Goal: Information Seeking & Learning: Understand process/instructions

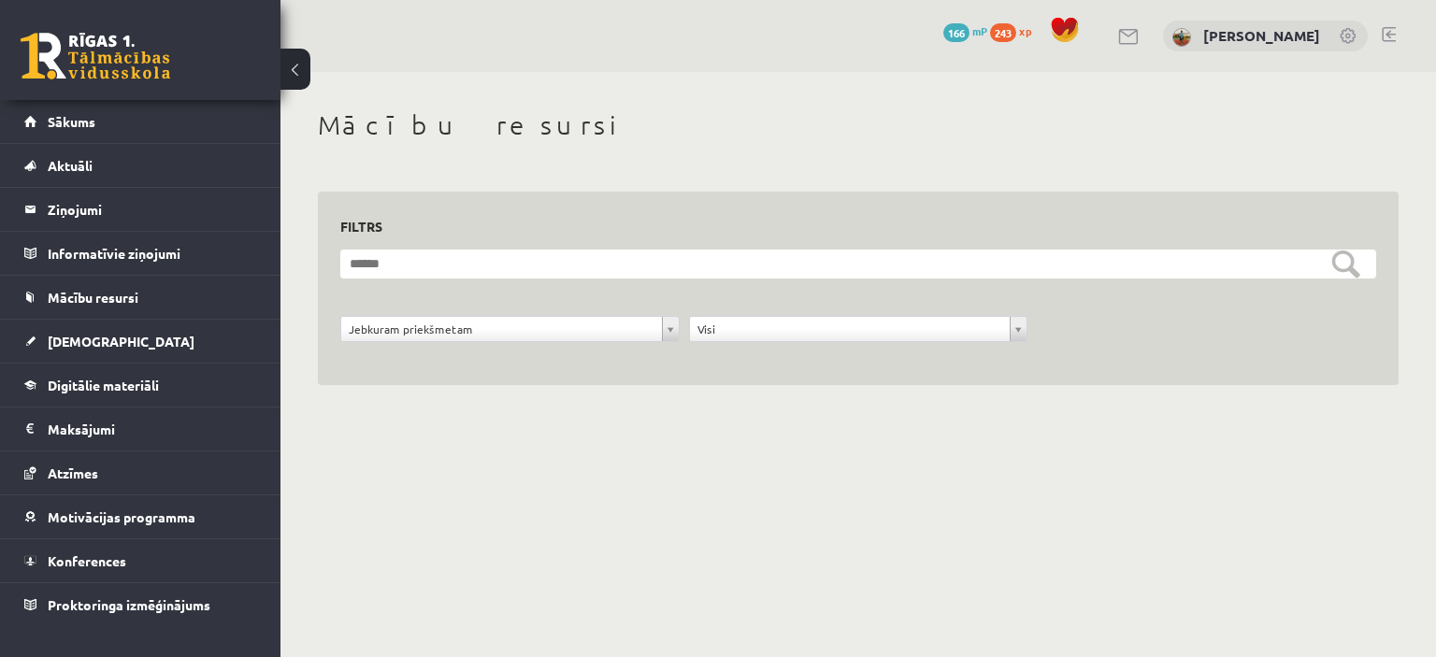
click at [102, 50] on link at bounding box center [96, 56] width 150 height 47
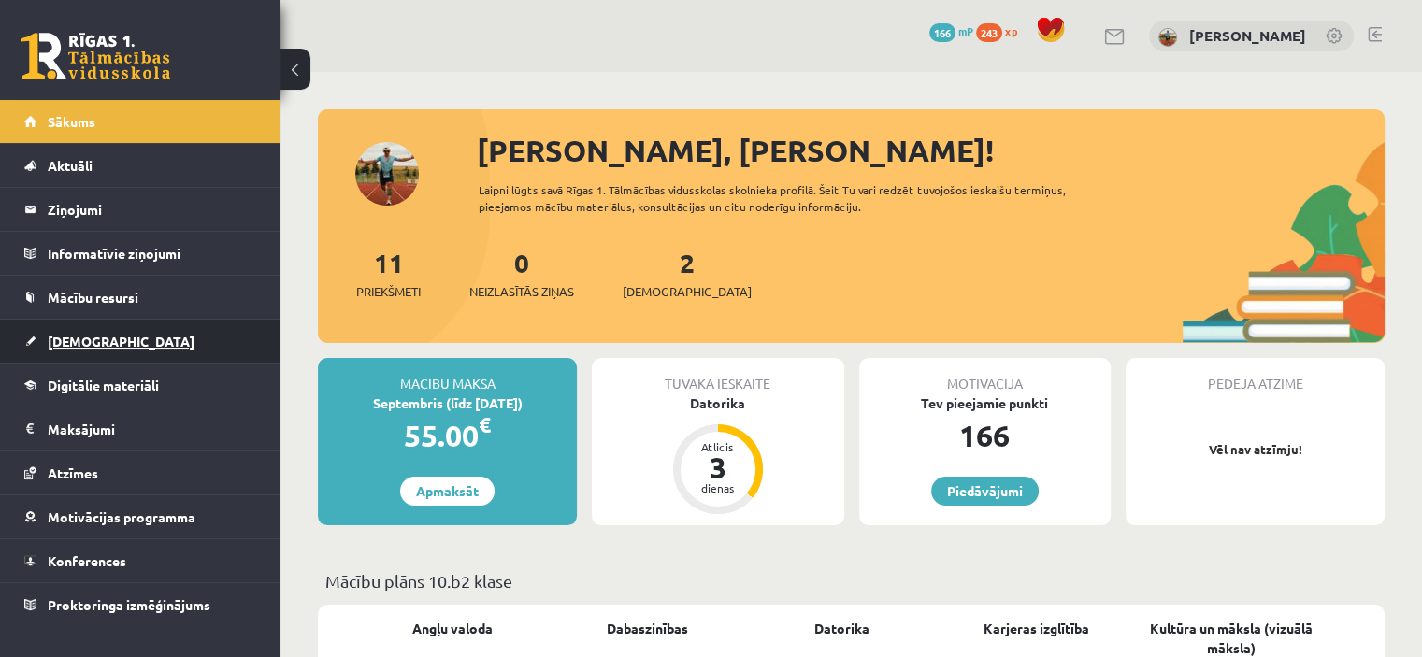
click at [107, 340] on link "[DEMOGRAPHIC_DATA]" at bounding box center [140, 341] width 233 height 43
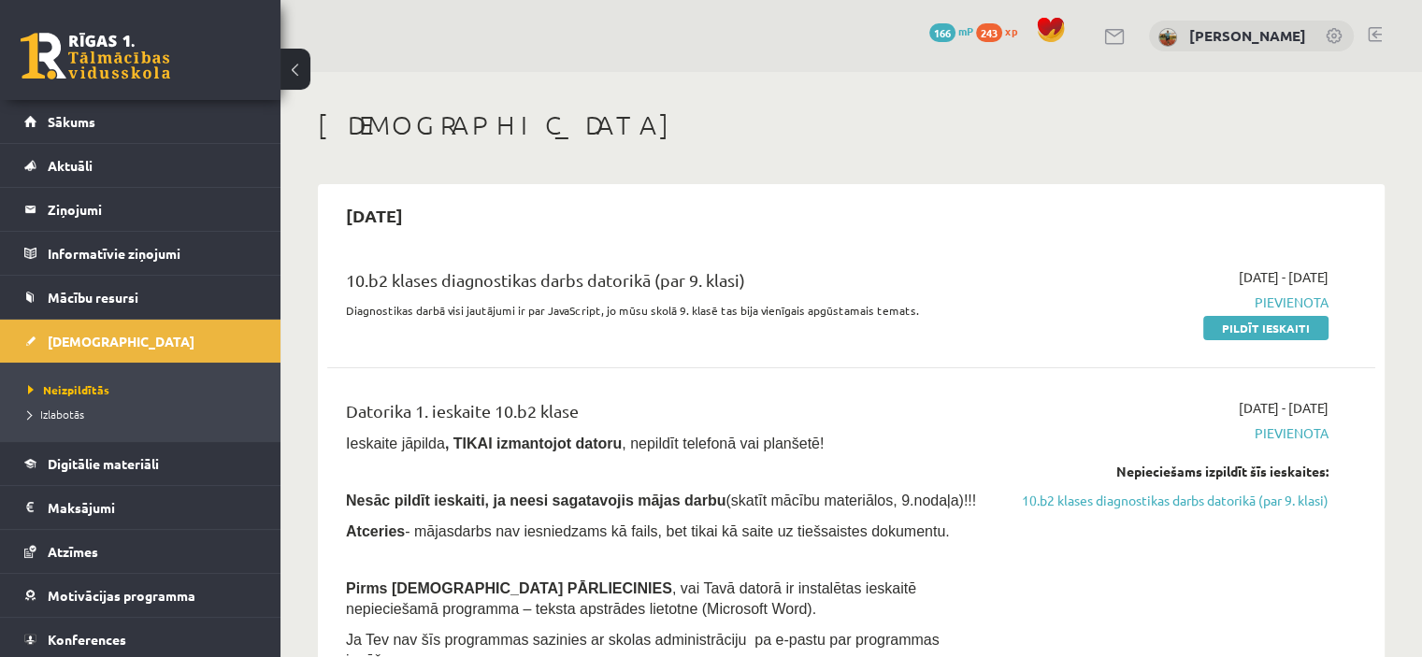
click at [93, 32] on div "0 Dāvanas 166 mP 243 xp" at bounding box center [140, 50] width 280 height 100
click at [94, 51] on link at bounding box center [96, 56] width 150 height 47
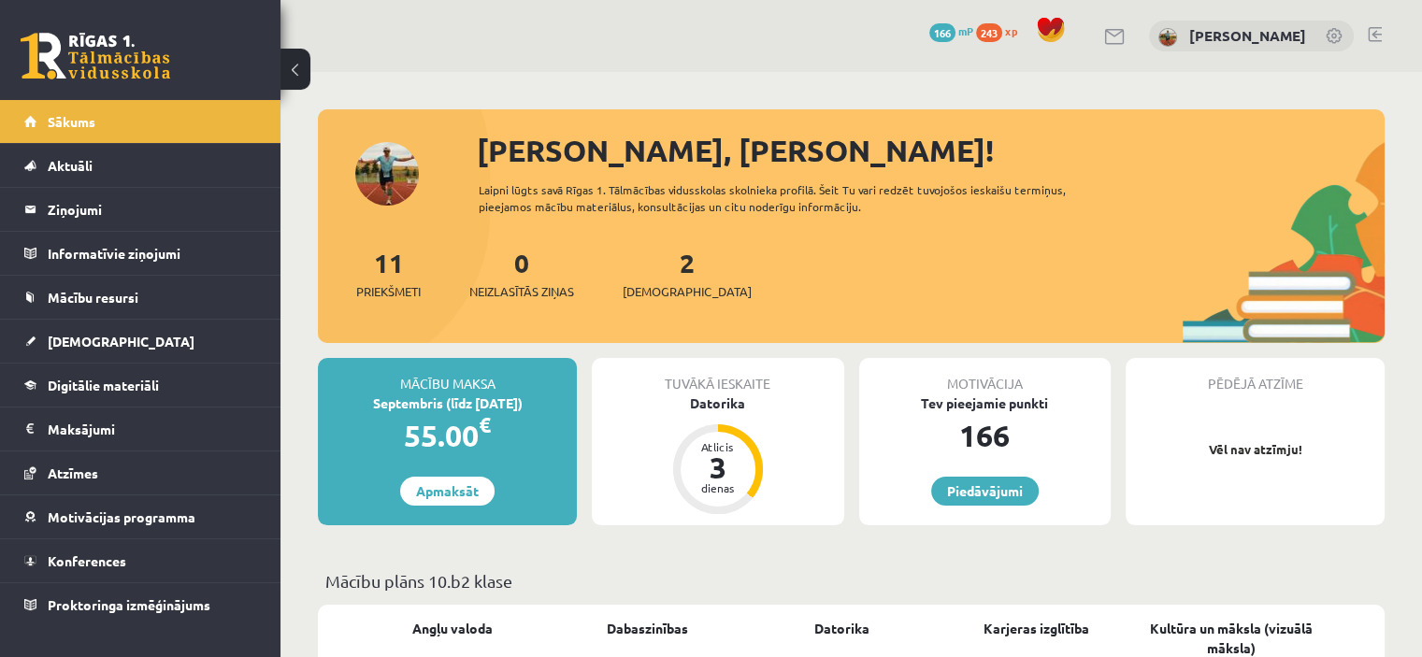
scroll to position [187, 0]
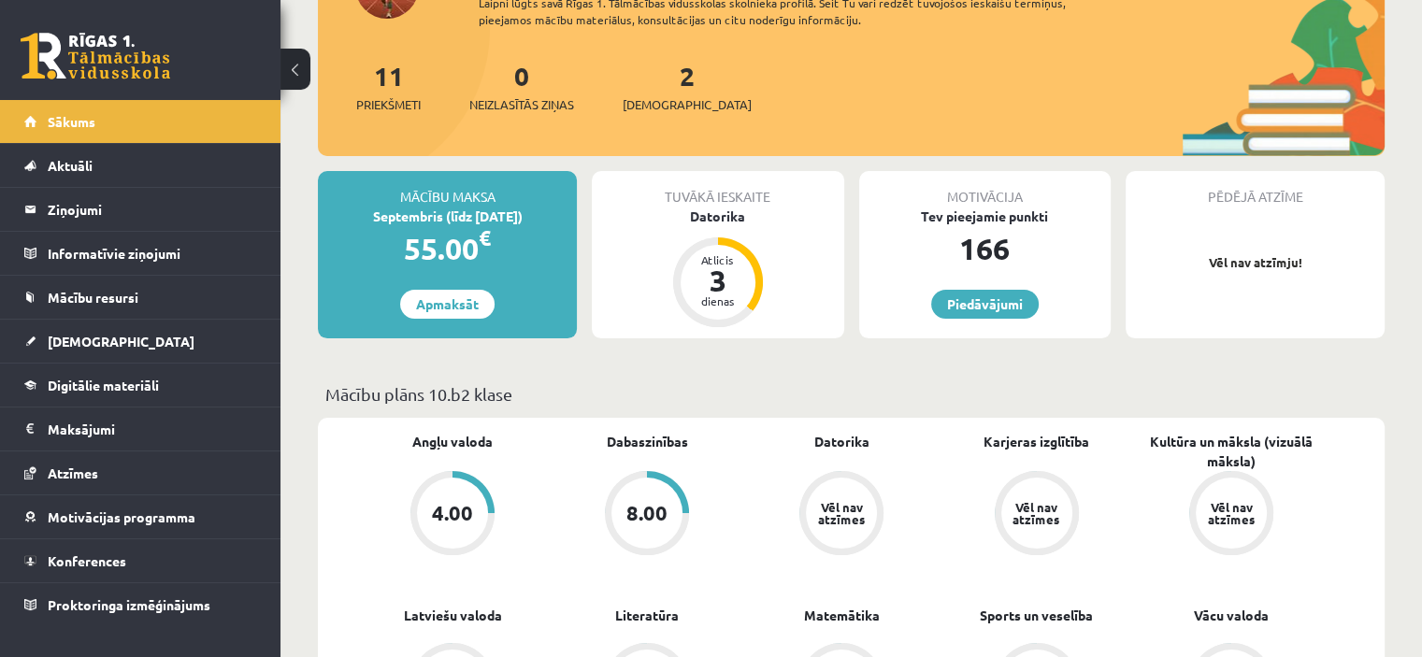
click at [822, 501] on div "Vēl nav atzīmes" at bounding box center [841, 513] width 52 height 24
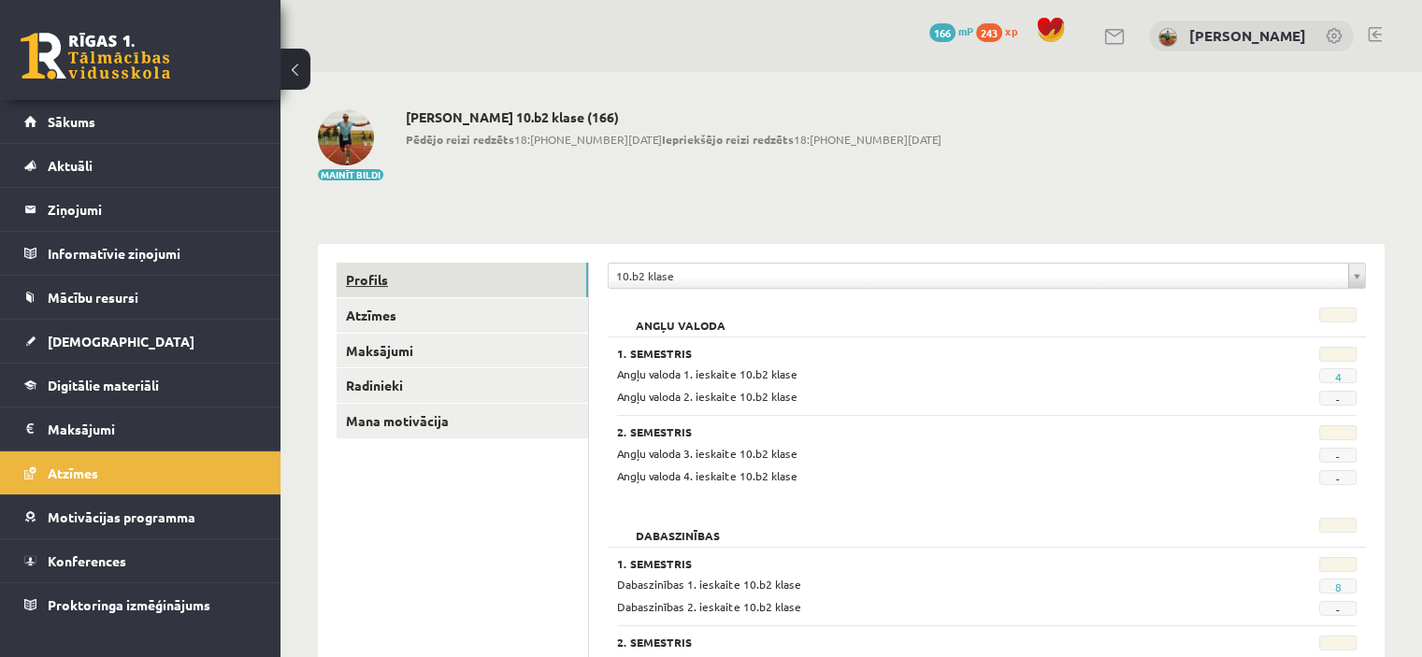
click at [406, 285] on link "Profils" at bounding box center [462, 280] width 251 height 35
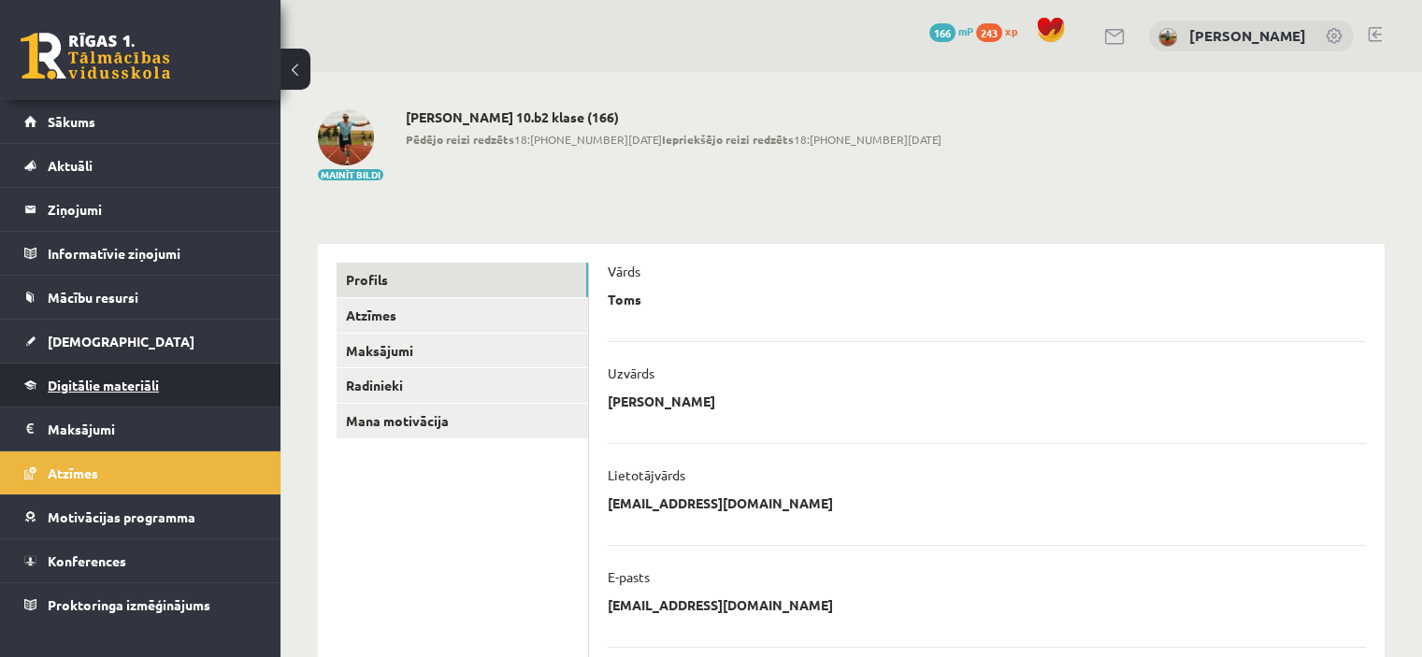
click at [149, 381] on span "Digitālie materiāli" at bounding box center [103, 385] width 111 height 17
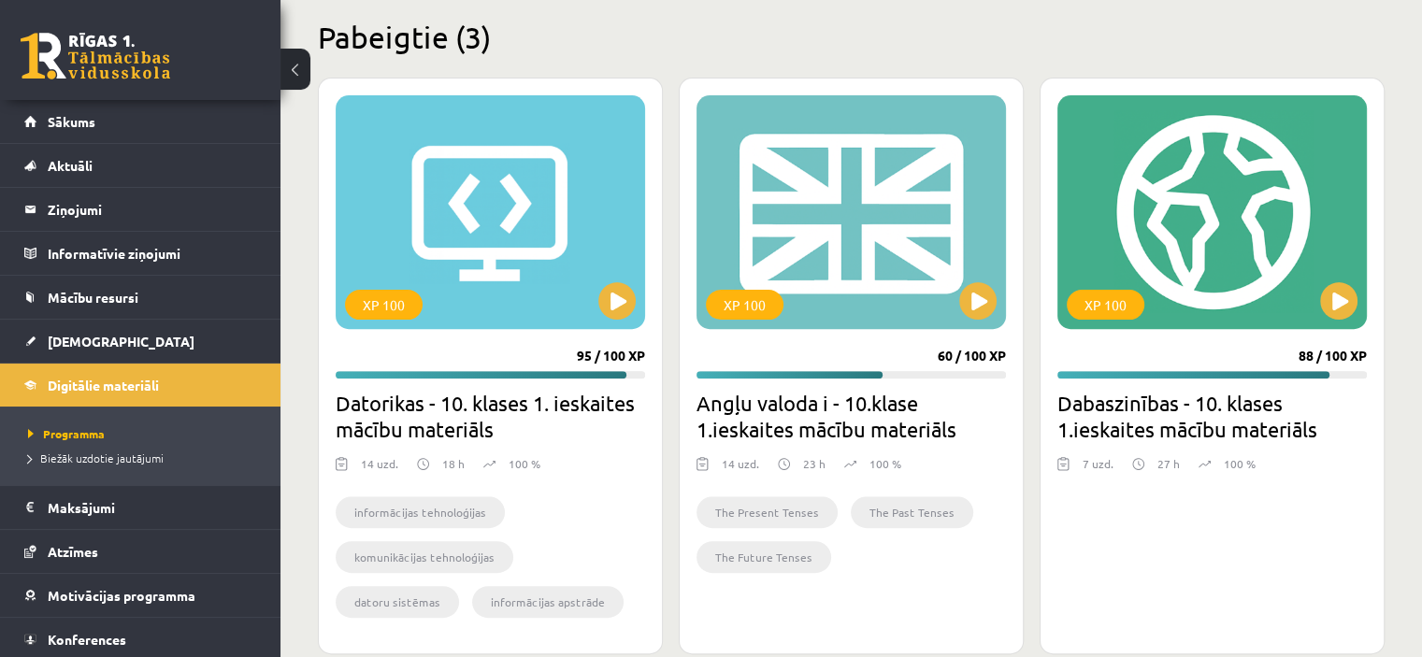
scroll to position [595, 0]
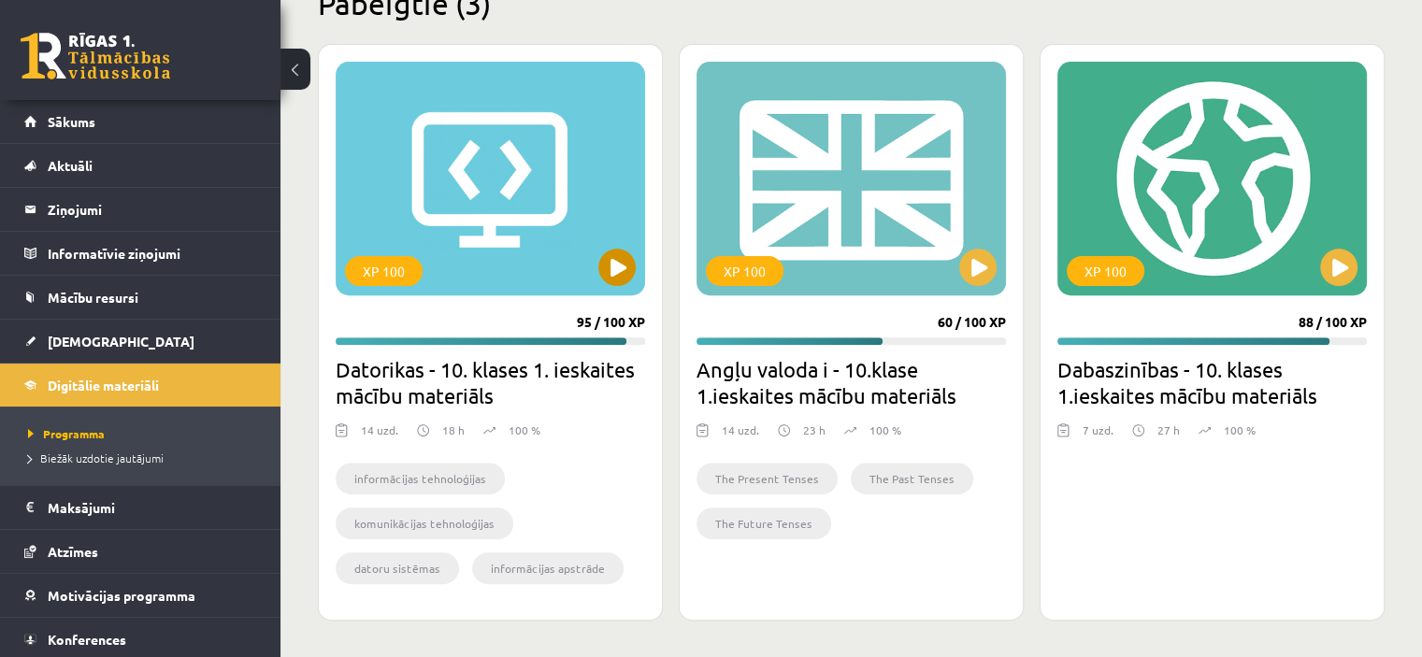
click at [533, 231] on div "XP 100" at bounding box center [490, 179] width 309 height 234
click at [604, 290] on div "XP 100" at bounding box center [490, 179] width 309 height 234
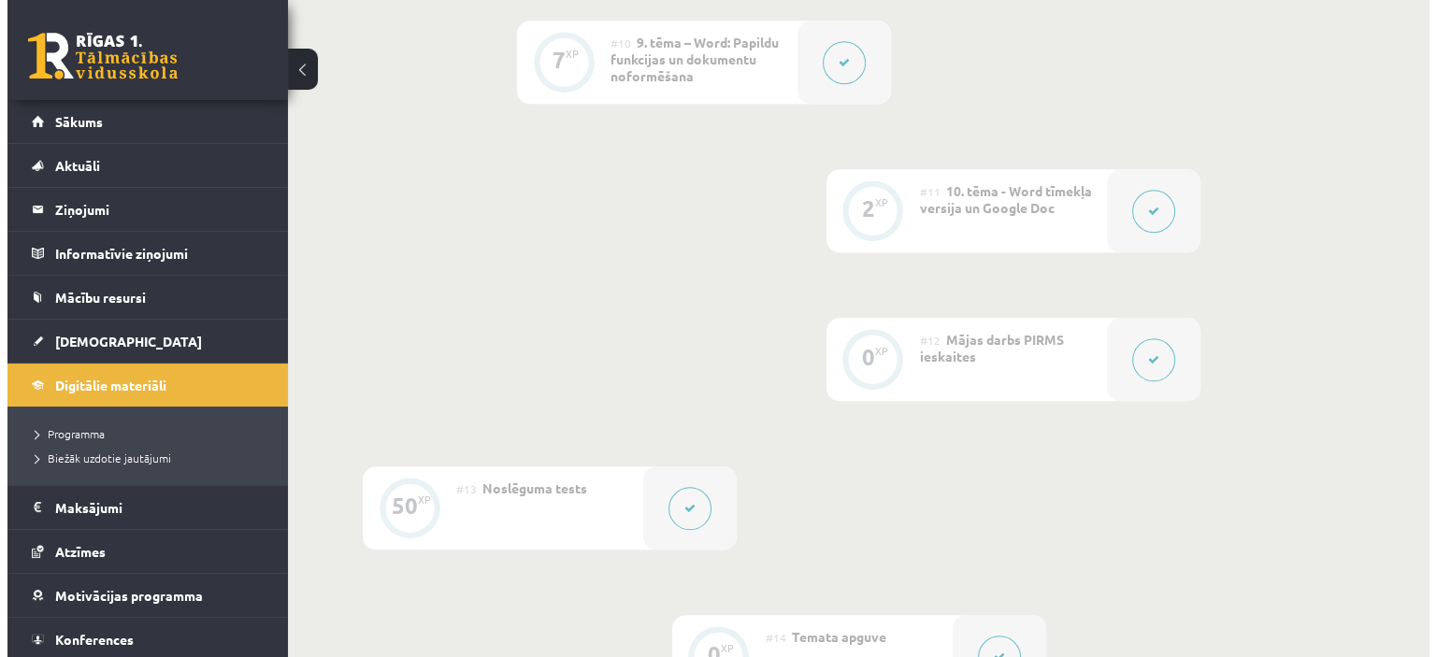
scroll to position [1963, 0]
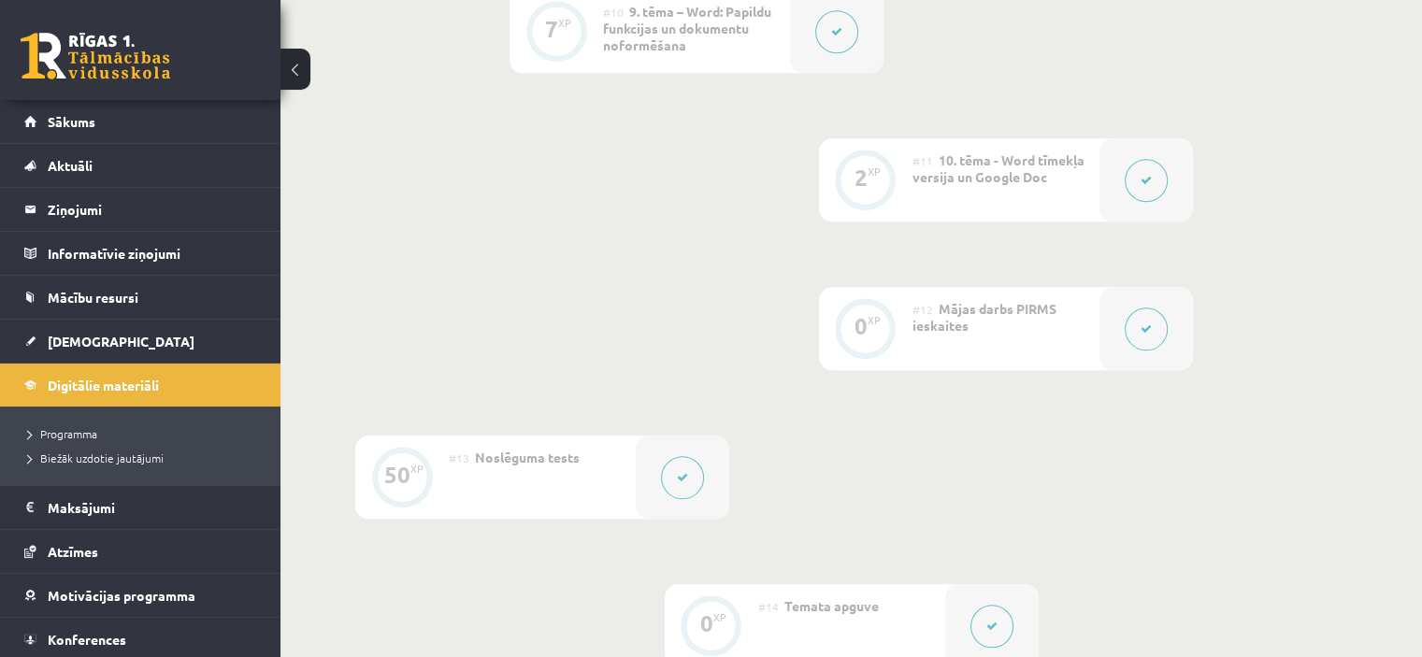
click at [1106, 298] on div at bounding box center [1145, 328] width 93 height 83
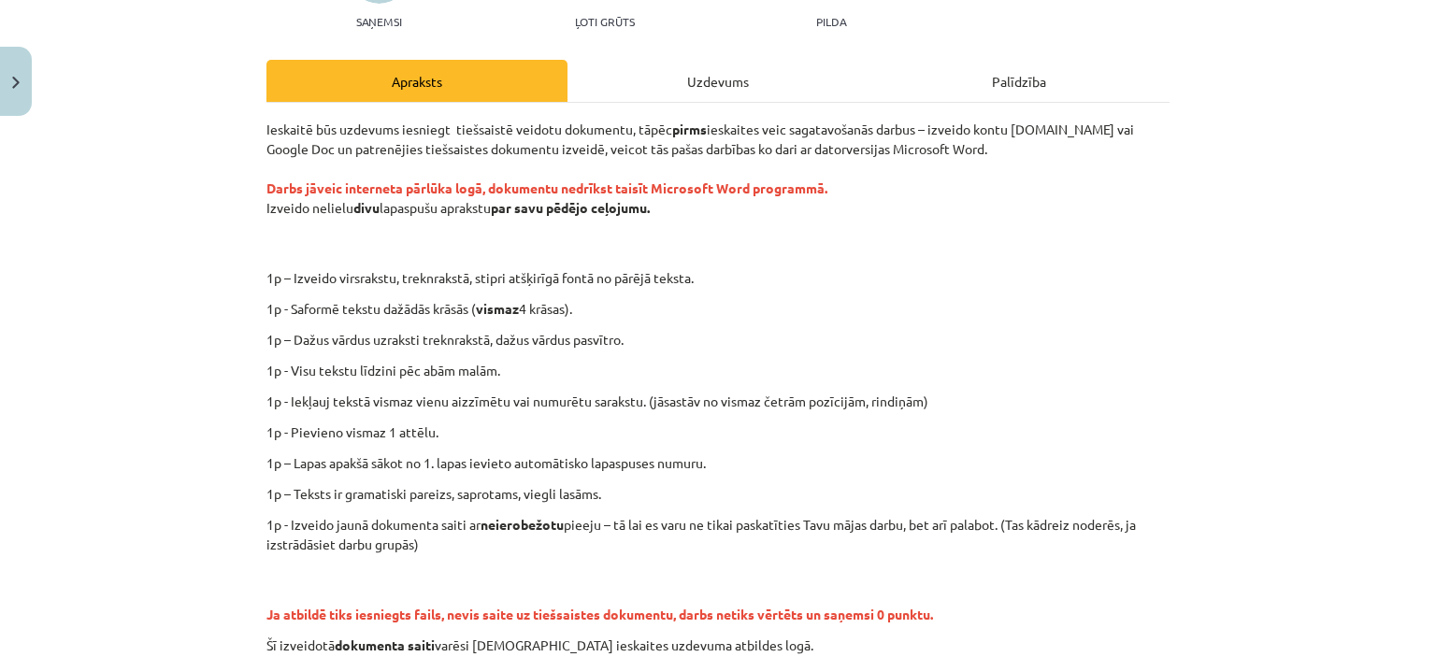
scroll to position [187, 0]
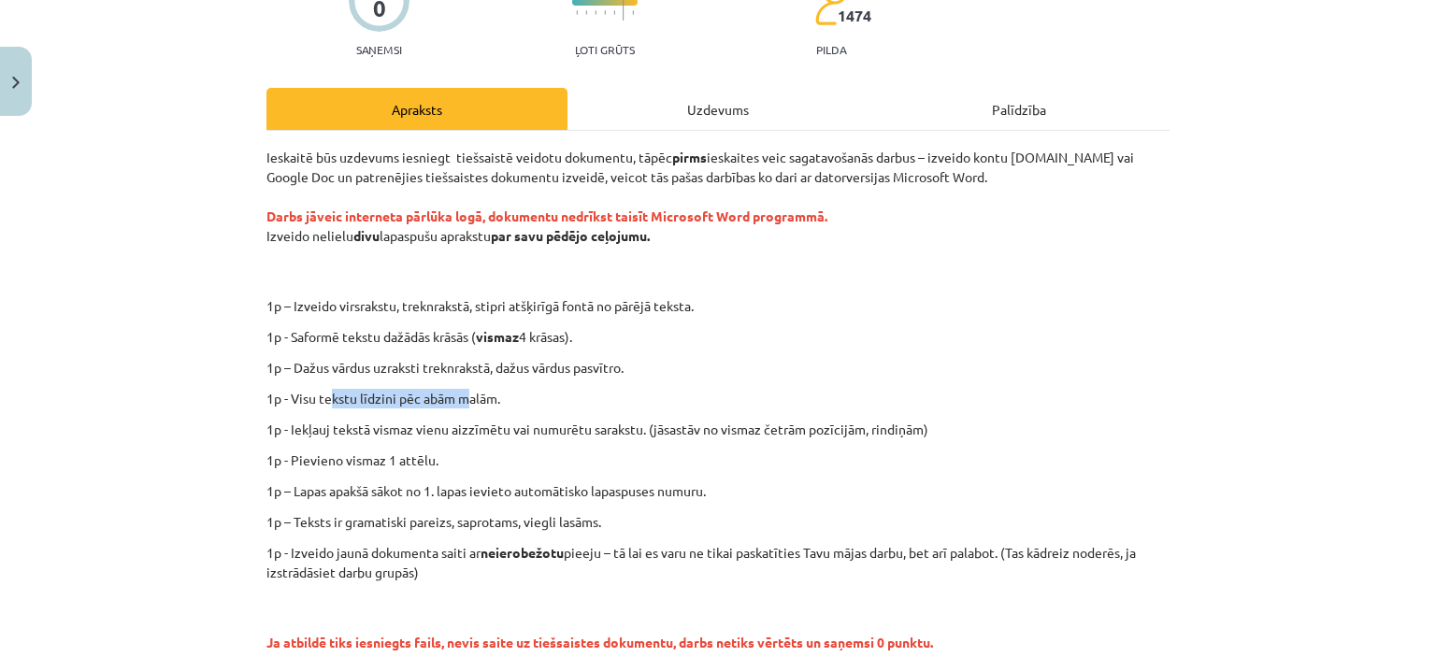
drag, startPoint x: 323, startPoint y: 395, endPoint x: 479, endPoint y: 392, distance: 155.2
click at [464, 395] on p "1p - Visu tekstu līdzini pēc abām malām." at bounding box center [717, 399] width 903 height 20
click at [495, 397] on p "1p - Visu tekstu līdzini pēc abām malām." at bounding box center [717, 399] width 903 height 20
drag, startPoint x: 348, startPoint y: 467, endPoint x: 415, endPoint y: 462, distance: 67.5
click at [415, 462] on p "1p - Pievieno vismaz 1 attēlu." at bounding box center [717, 461] width 903 height 20
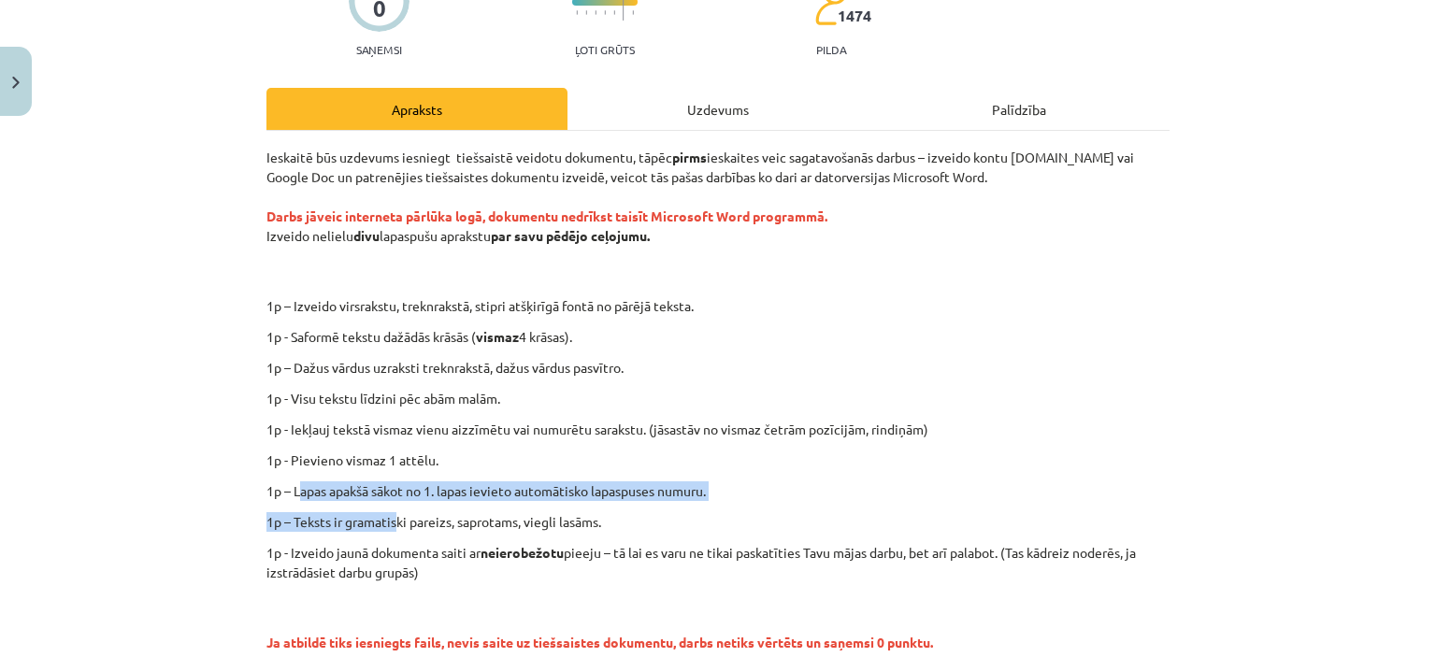
drag, startPoint x: 334, startPoint y: 500, endPoint x: 392, endPoint y: 502, distance: 58.0
click at [392, 502] on div "Ieskaitē būs uzdevums iesniegt tiešsaistē veidotu dokumentu, tāpēc pirms ieskai…" at bounding box center [717, 416] width 903 height 536
click at [517, 491] on p "1p – Lapas apakšā sākot no 1. lapas ievieto automātisko lapaspuses numuru." at bounding box center [717, 491] width 903 height 20
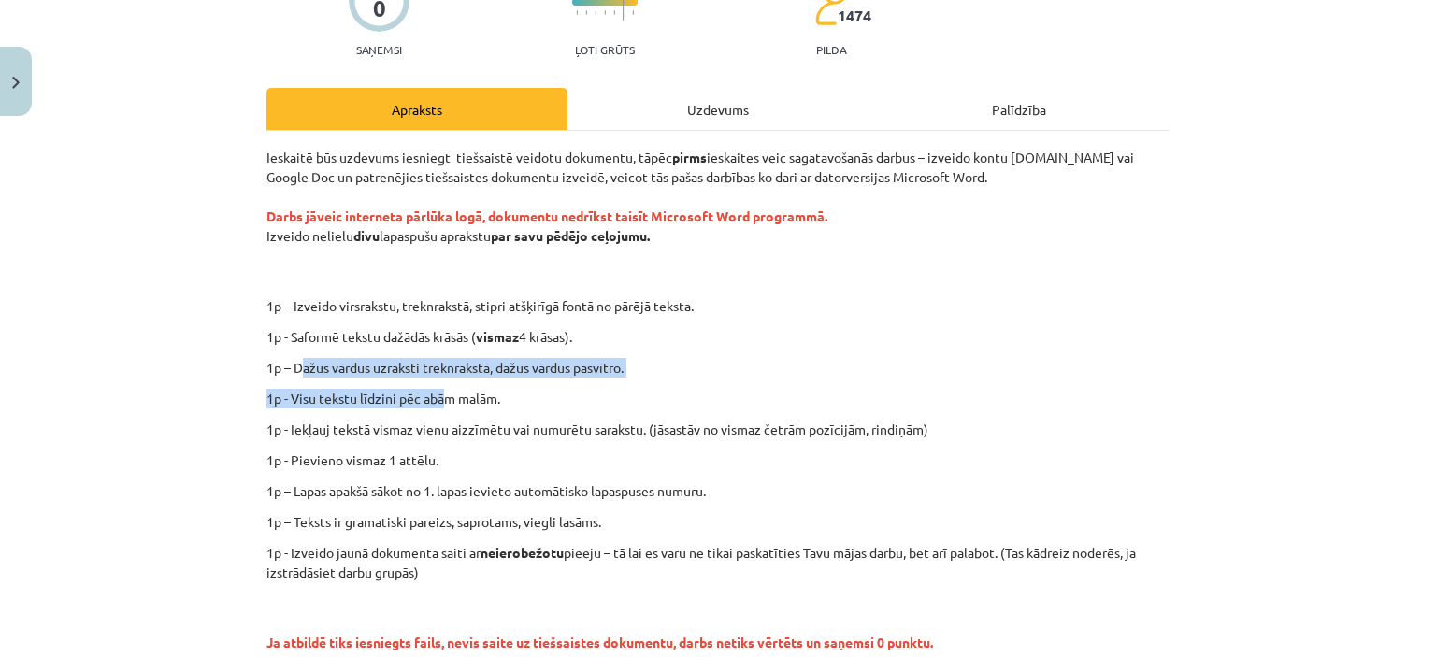
drag, startPoint x: 293, startPoint y: 373, endPoint x: 440, endPoint y: 378, distance: 147.8
click at [440, 378] on div "Ieskaitē būs uzdevums iesniegt tiešsaistē veidotu dokumentu, tāpēc pirms ieskai…" at bounding box center [717, 416] width 903 height 536
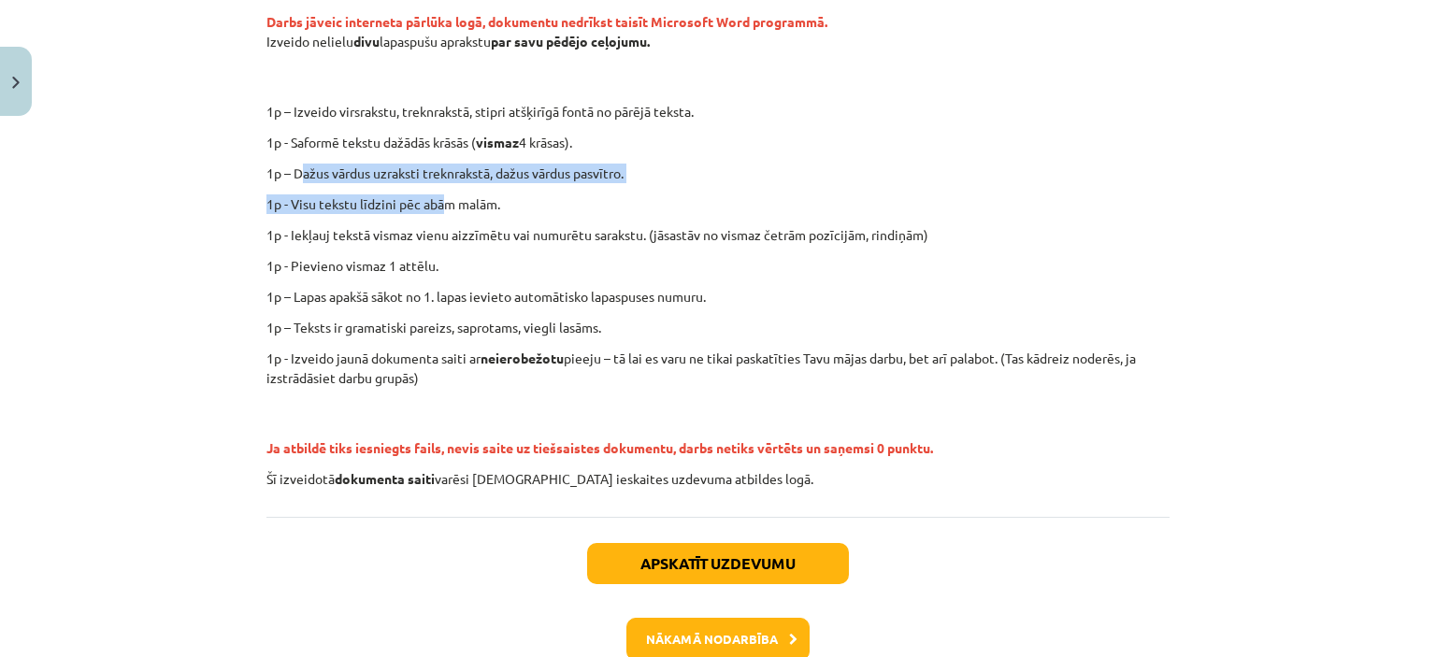
scroll to position [301, 0]
